Goal: Task Accomplishment & Management: Use online tool/utility

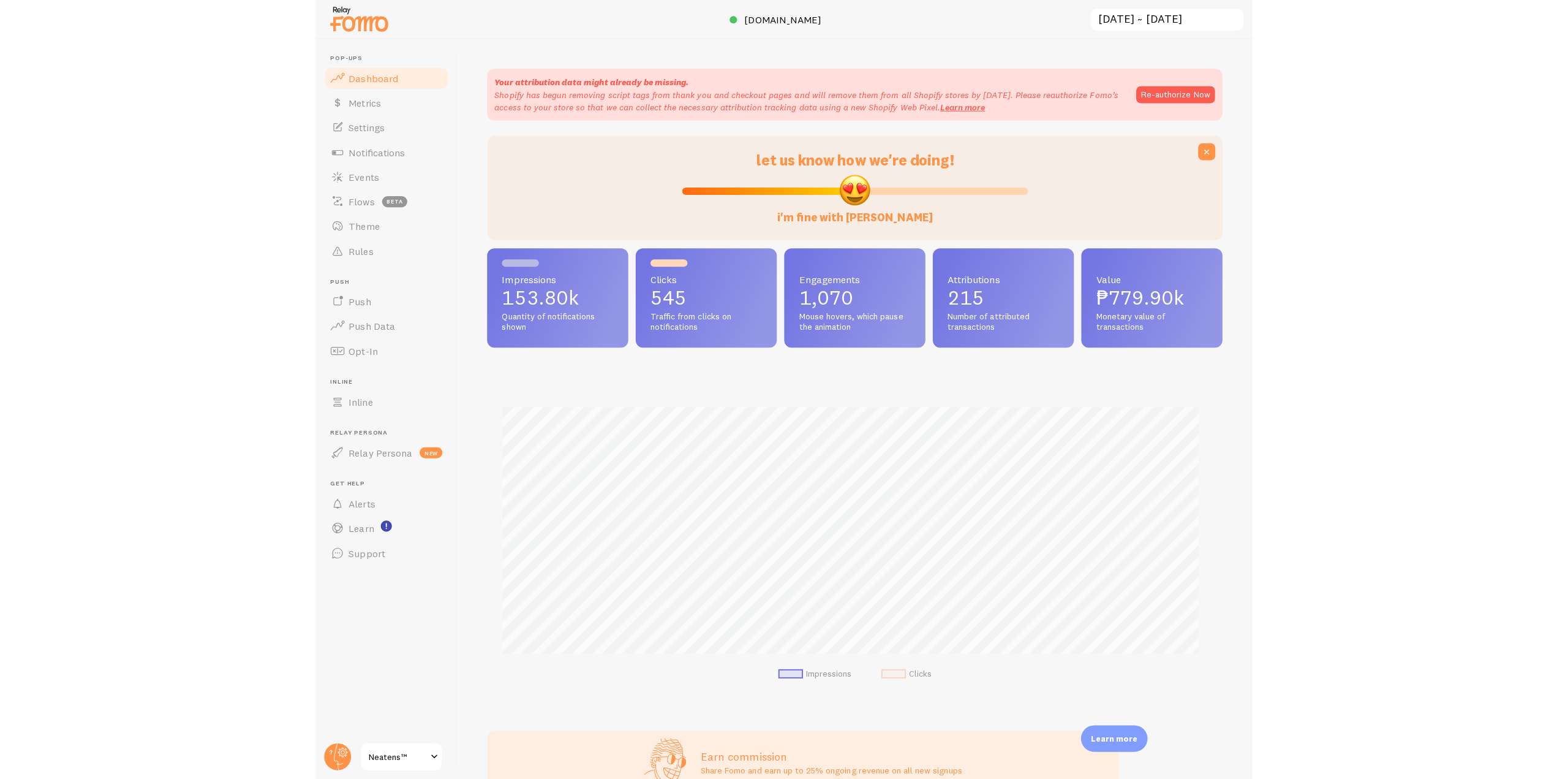
scroll to position [322, 1359]
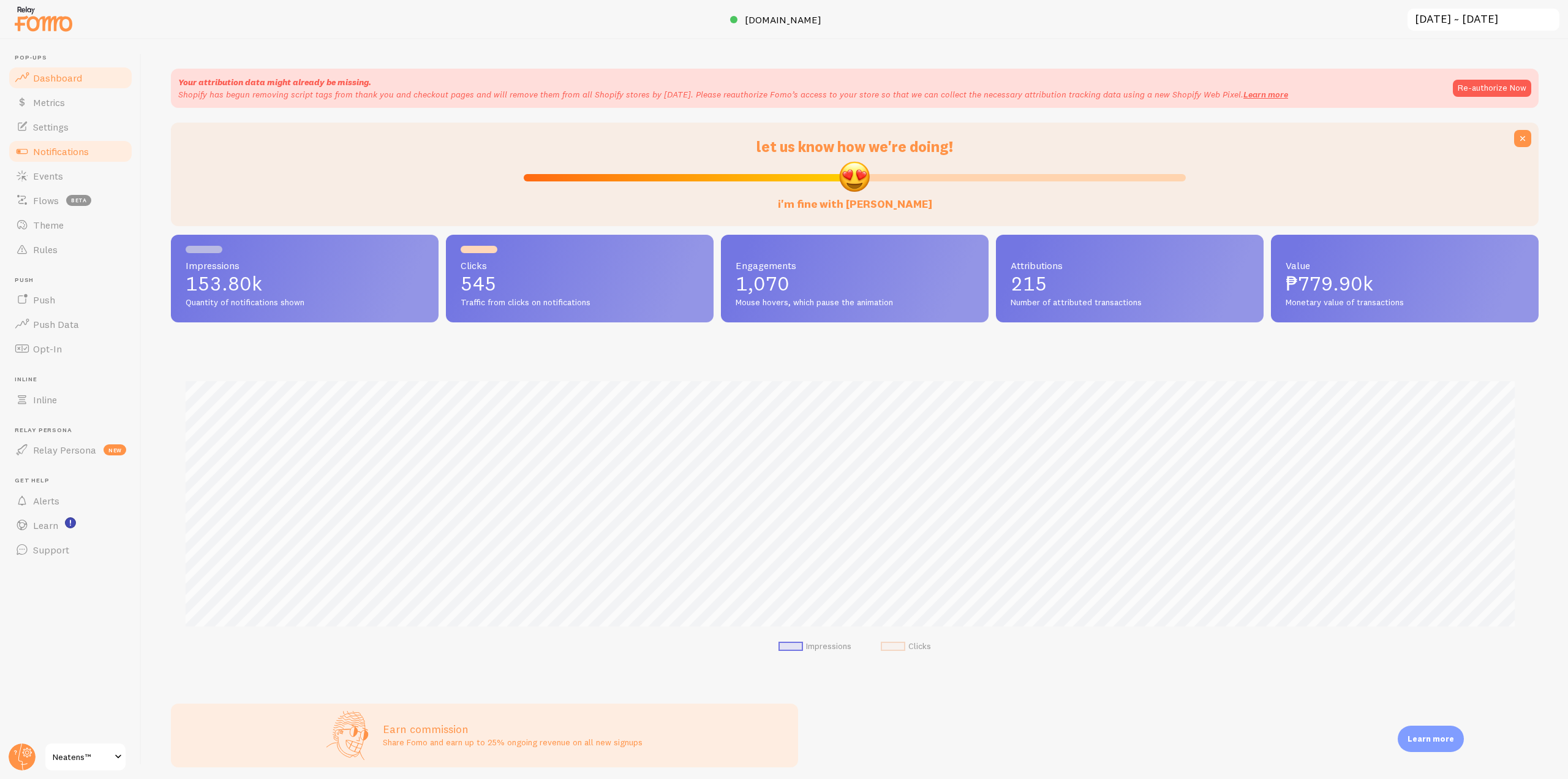
click at [91, 154] on link "Notifications" at bounding box center [70, 151] width 126 height 24
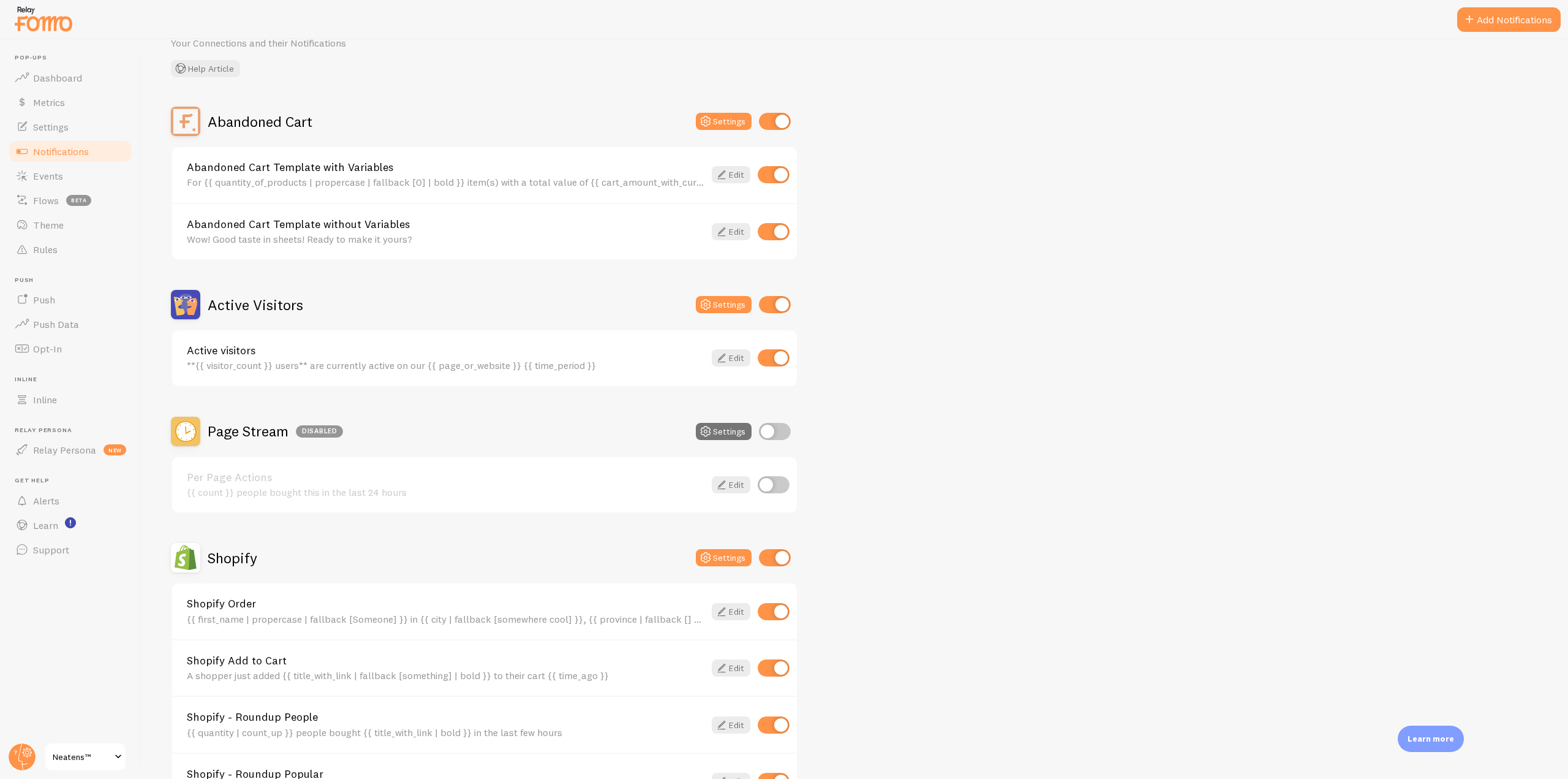
scroll to position [123, 0]
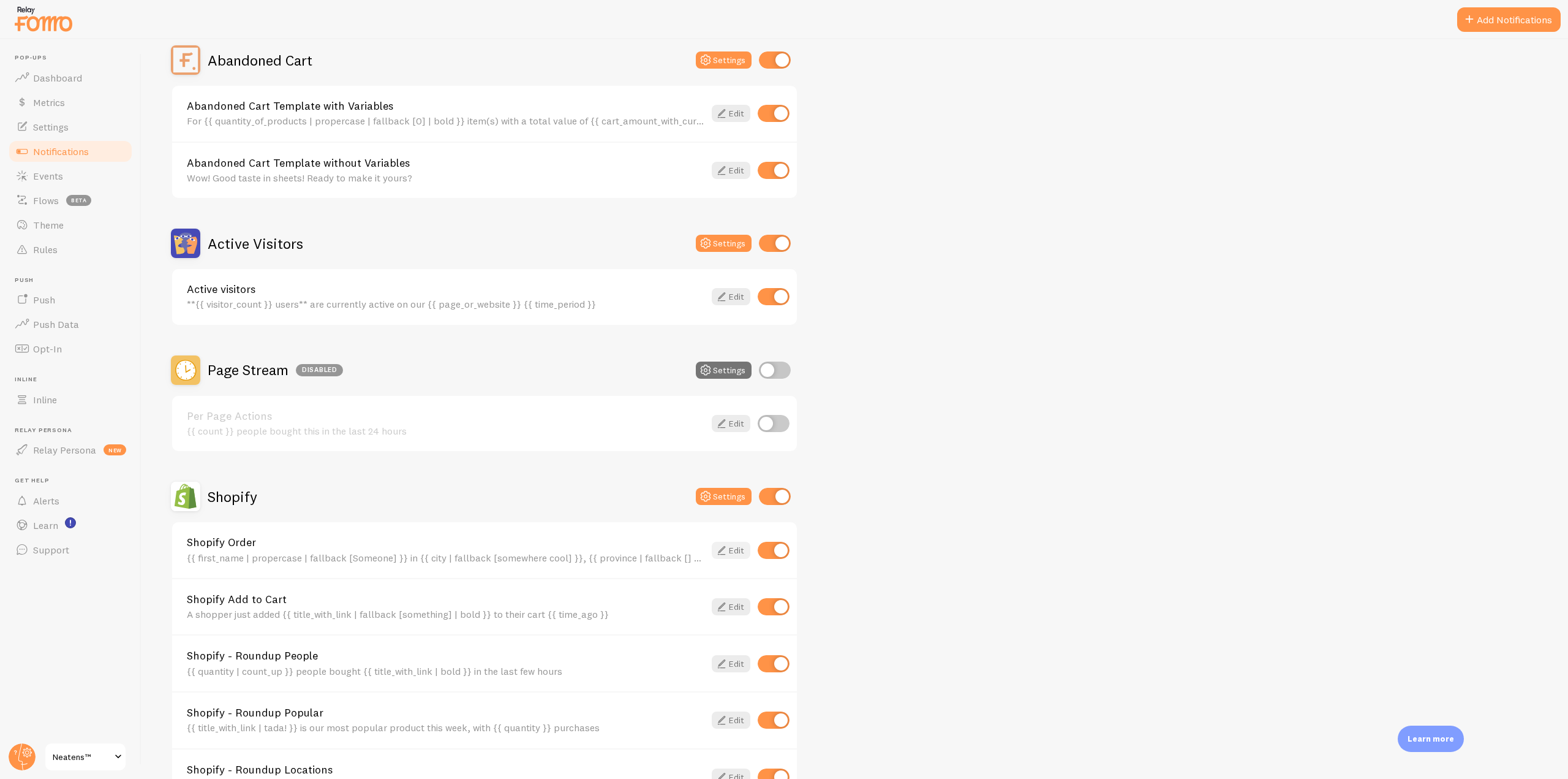
click at [722, 548] on icon at bounding box center [721, 551] width 15 height 15
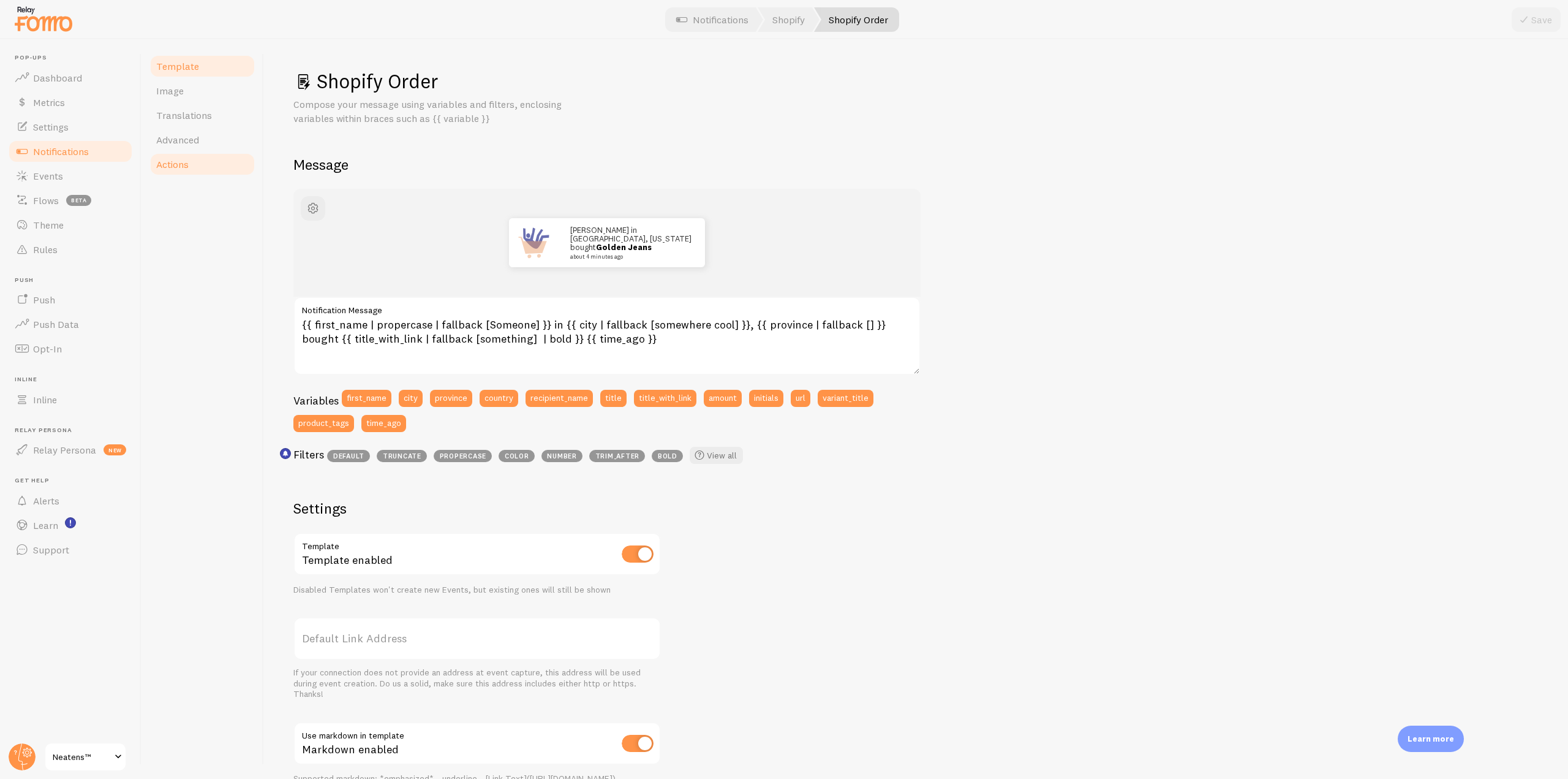
click at [186, 169] on span "Actions" at bounding box center [172, 164] width 32 height 12
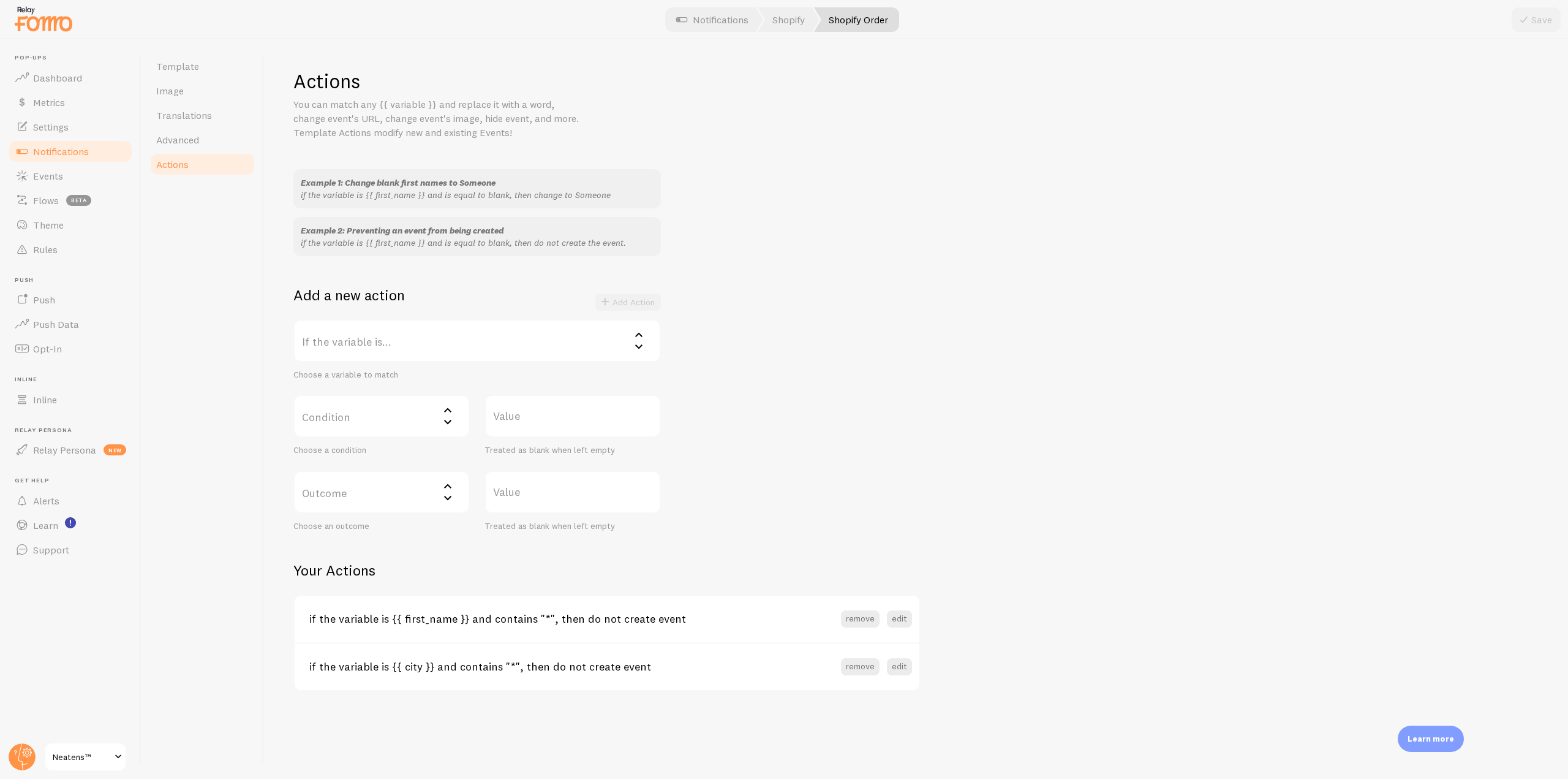
click at [437, 422] on label "Condition" at bounding box center [382, 416] width 177 height 43
click at [407, 331] on label "If the variable is..." at bounding box center [477, 340] width 368 height 43
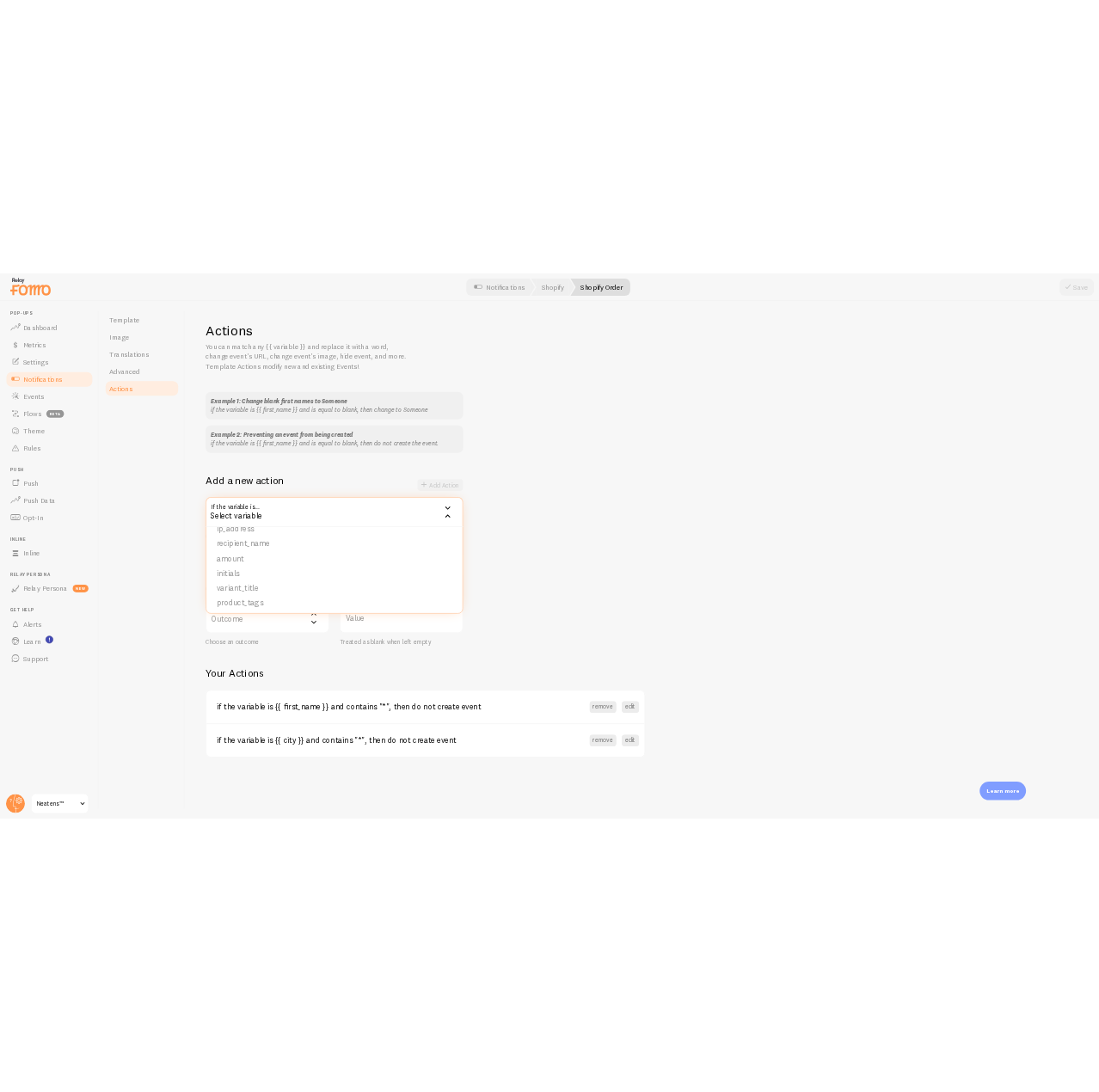
scroll to position [264, 0]
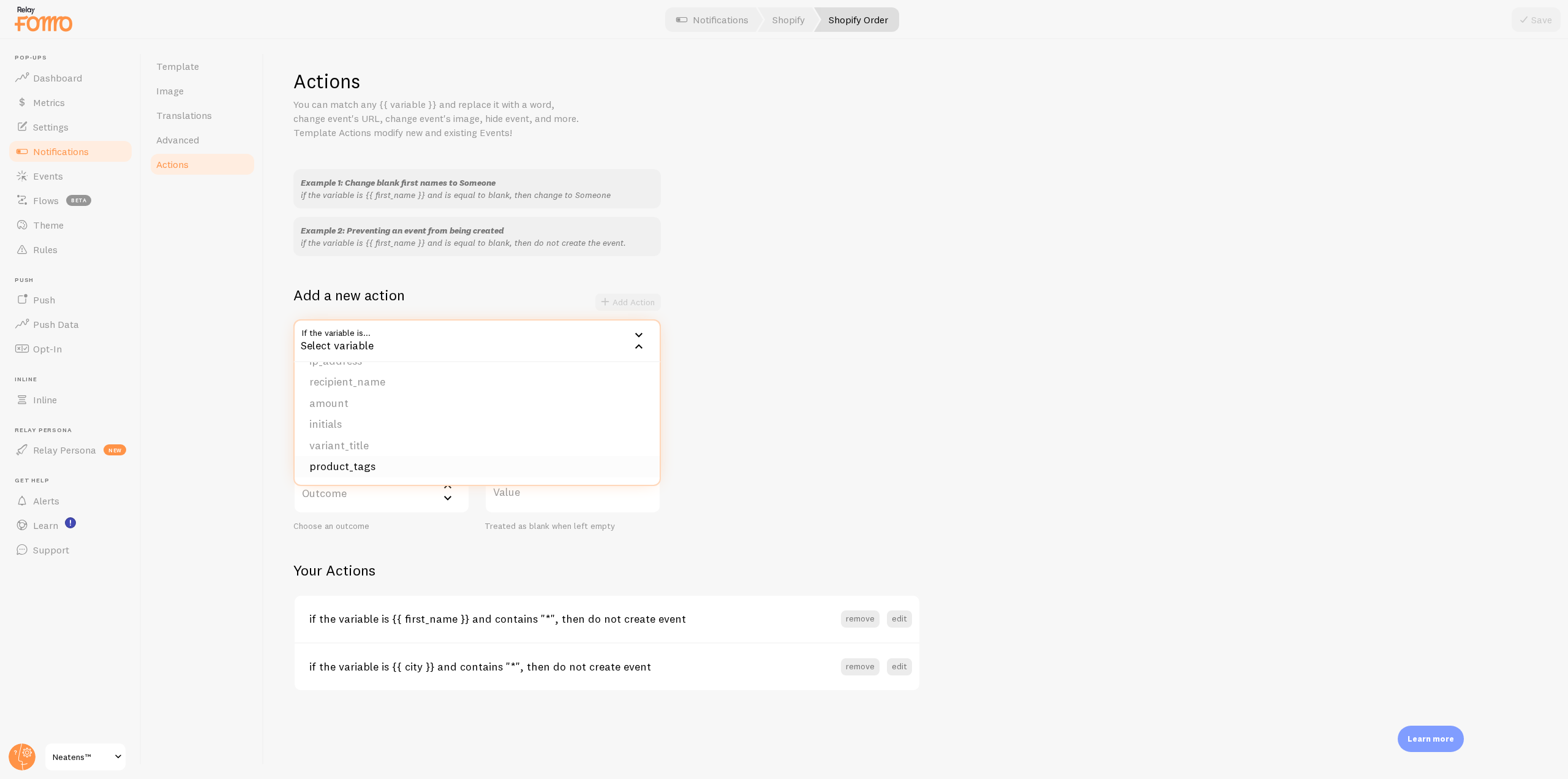
click at [399, 459] on li "product_tags" at bounding box center [477, 467] width 365 height 21
click at [434, 411] on label "Condition" at bounding box center [382, 416] width 177 height 43
click at [362, 503] on li "contains" at bounding box center [382, 498] width 174 height 21
click at [433, 490] on label "Outcome" at bounding box center [382, 492] width 177 height 43
click at [401, 526] on li "do not create event" at bounding box center [382, 531] width 174 height 21
